Goal: Task Accomplishment & Management: Use online tool/utility

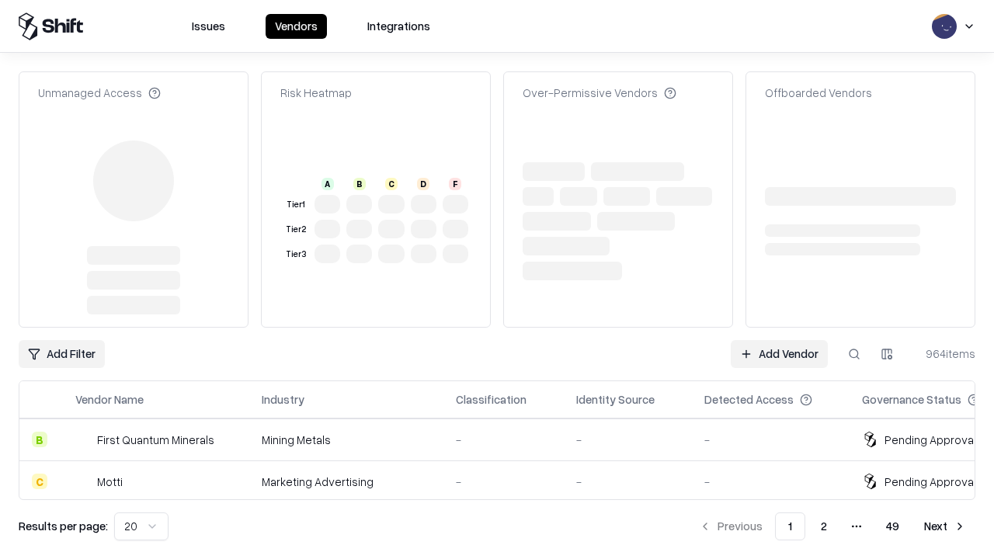
click at [779, 340] on link "Add Vendor" at bounding box center [778, 354] width 97 height 28
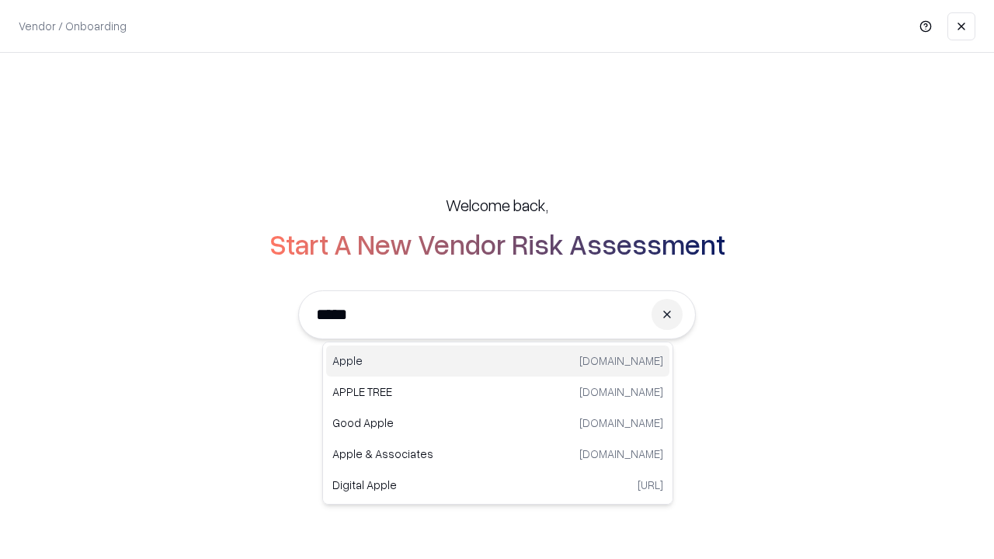
click at [498, 361] on div "Apple [DOMAIN_NAME]" at bounding box center [497, 360] width 343 height 31
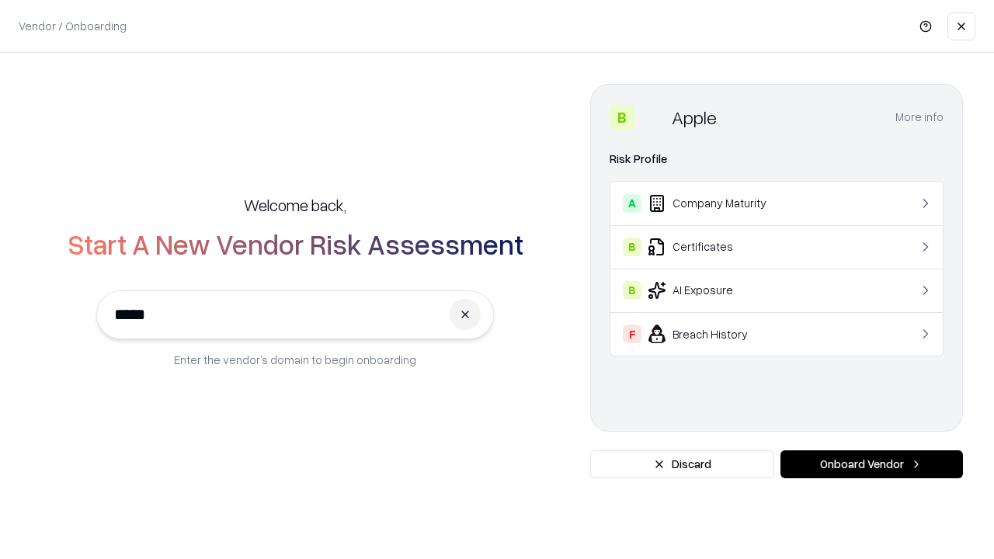
type input "*****"
click at [871, 464] on button "Onboard Vendor" at bounding box center [871, 464] width 182 height 28
